Goal: Task Accomplishment & Management: Use online tool/utility

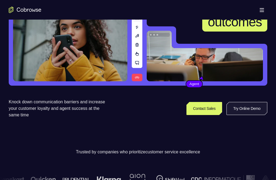
scroll to position [77, 0]
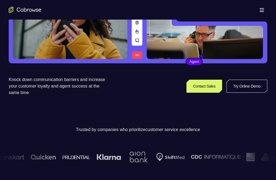
click at [240, 157] on link "Try Online Demo" at bounding box center [214, 163] width 99 height 13
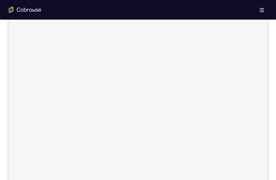
scroll to position [57, 0]
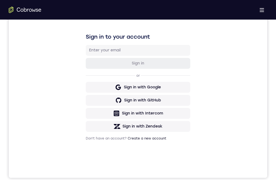
scroll to position [79, 0]
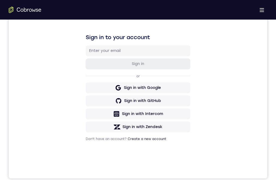
drag, startPoint x: 139, startPoint y: 325, endPoint x: 144, endPoint y: 311, distance: 15.0
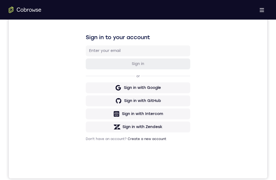
drag, startPoint x: 139, startPoint y: 337, endPoint x: 137, endPoint y: 293, distance: 43.5
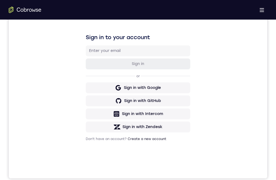
drag, startPoint x: 123, startPoint y: 338, endPoint x: 133, endPoint y: 311, distance: 29.2
drag, startPoint x: 135, startPoint y: 375, endPoint x: 134, endPoint y: 313, distance: 62.0
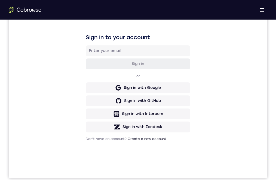
drag, startPoint x: 130, startPoint y: 357, endPoint x: 132, endPoint y: 305, distance: 51.9
drag, startPoint x: 128, startPoint y: 361, endPoint x: 132, endPoint y: 310, distance: 50.7
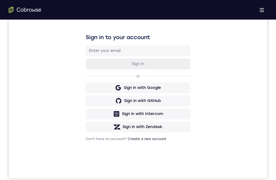
drag, startPoint x: 131, startPoint y: 351, endPoint x: 131, endPoint y: 310, distance: 41.3
drag, startPoint x: 126, startPoint y: 358, endPoint x: 128, endPoint y: 315, distance: 42.7
drag, startPoint x: 126, startPoint y: 356, endPoint x: 132, endPoint y: 313, distance: 43.0
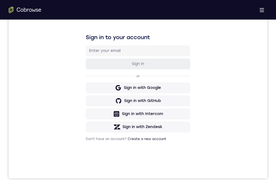
drag, startPoint x: 124, startPoint y: 372, endPoint x: 132, endPoint y: 322, distance: 50.7
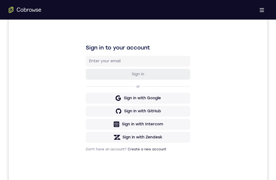
drag, startPoint x: 146, startPoint y: 298, endPoint x: 150, endPoint y: 273, distance: 24.8
